Goal: Transaction & Acquisition: Purchase product/service

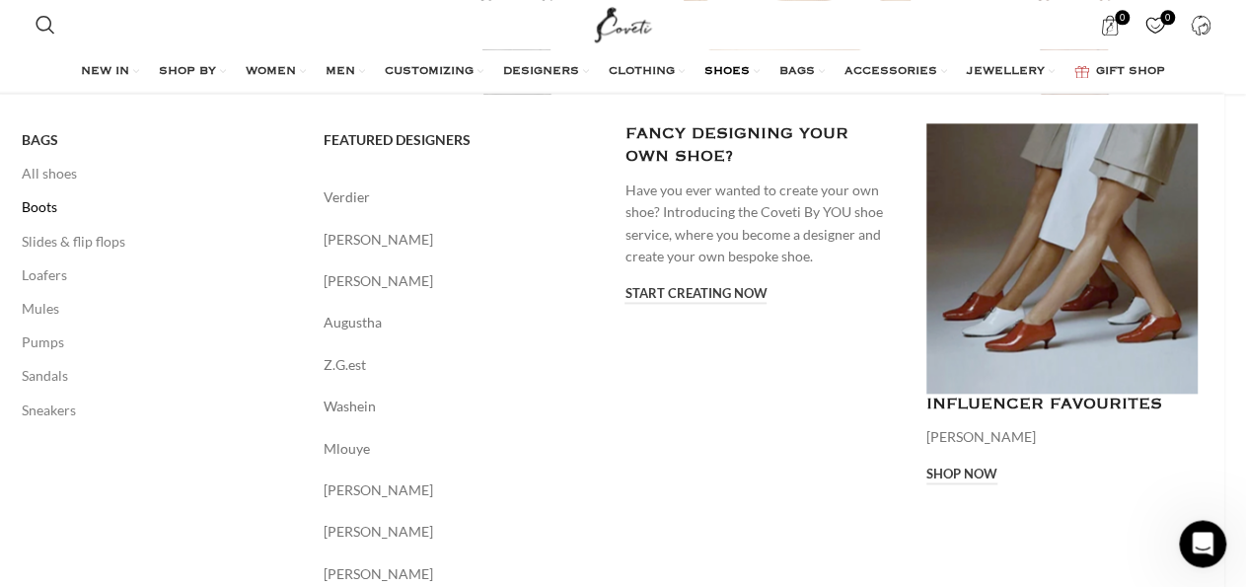
click at [50, 209] on link "Boots" at bounding box center [158, 207] width 272 height 34
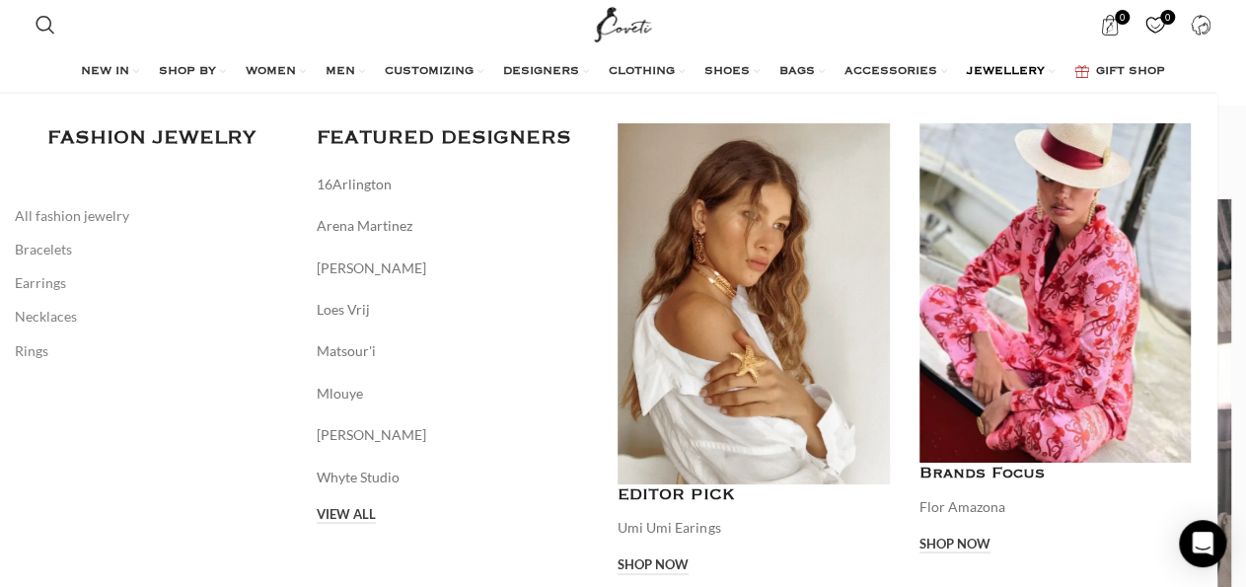
click at [559, 131] on h3 "FEATURED DESIGNERS" at bounding box center [453, 138] width 272 height 31
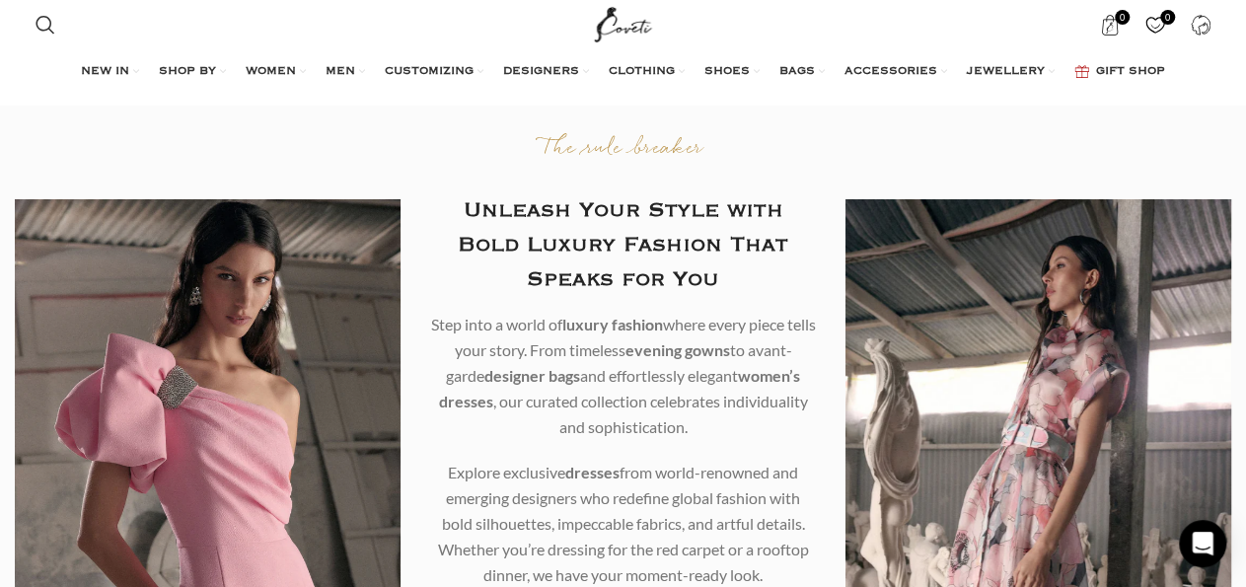
click at [1001, 26] on div "0 items $ 0 0 Wishlist Login / Register" at bounding box center [944, 24] width 556 height 49
